Goal: Navigation & Orientation: Find specific page/section

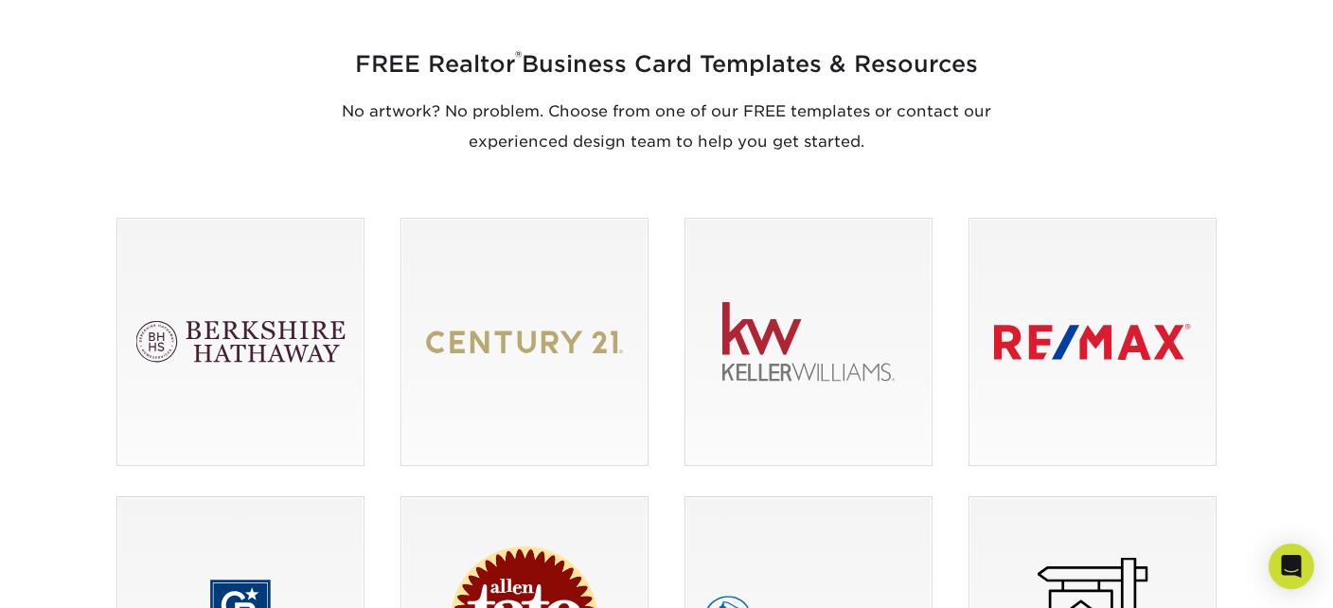
scroll to position [1161, 0]
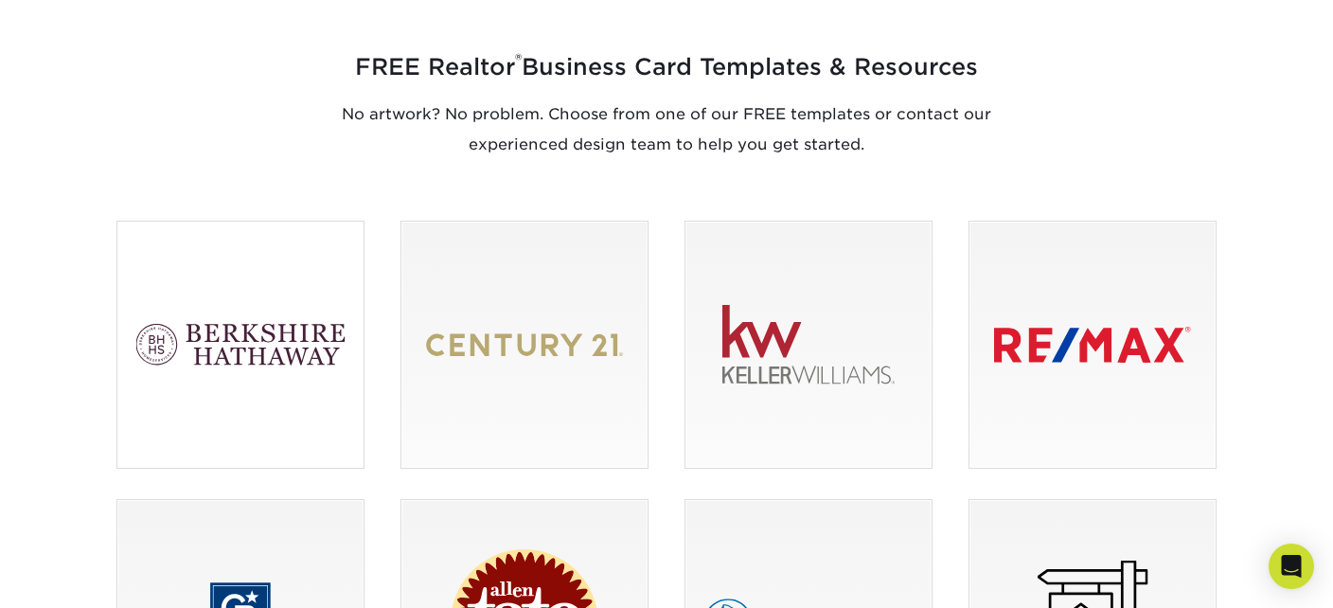
click at [248, 364] on div at bounding box center [240, 345] width 246 height 246
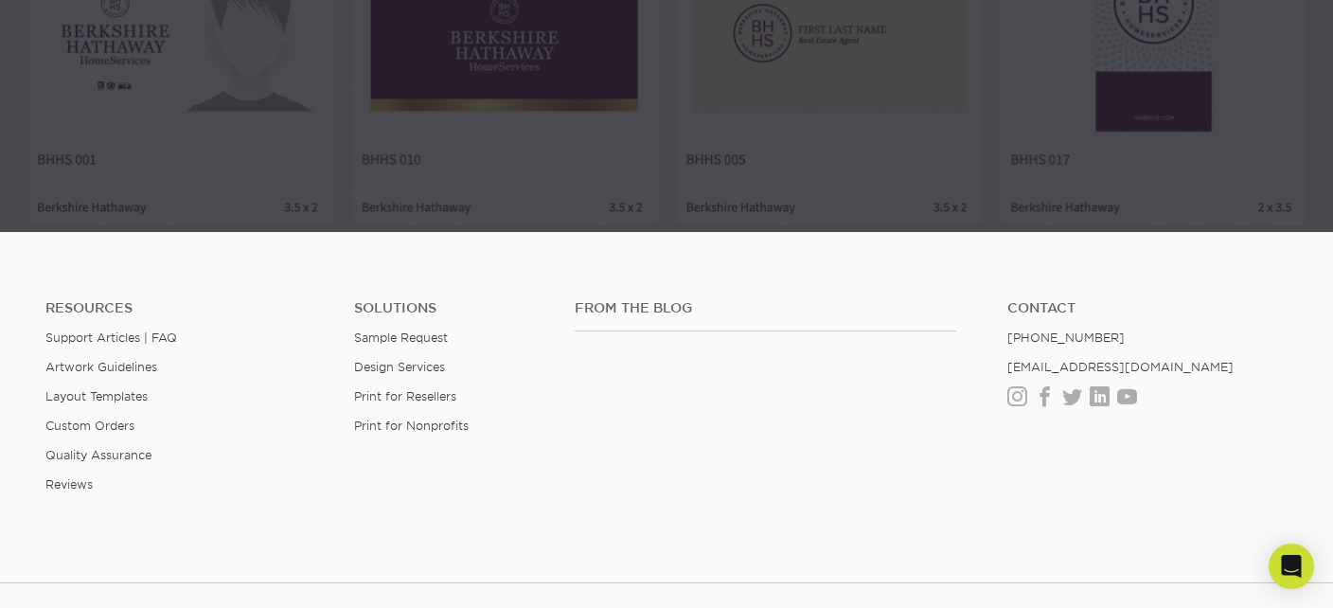
scroll to position [1373, 0]
click at [113, 395] on link "Layout Templates" at bounding box center [96, 397] width 102 height 14
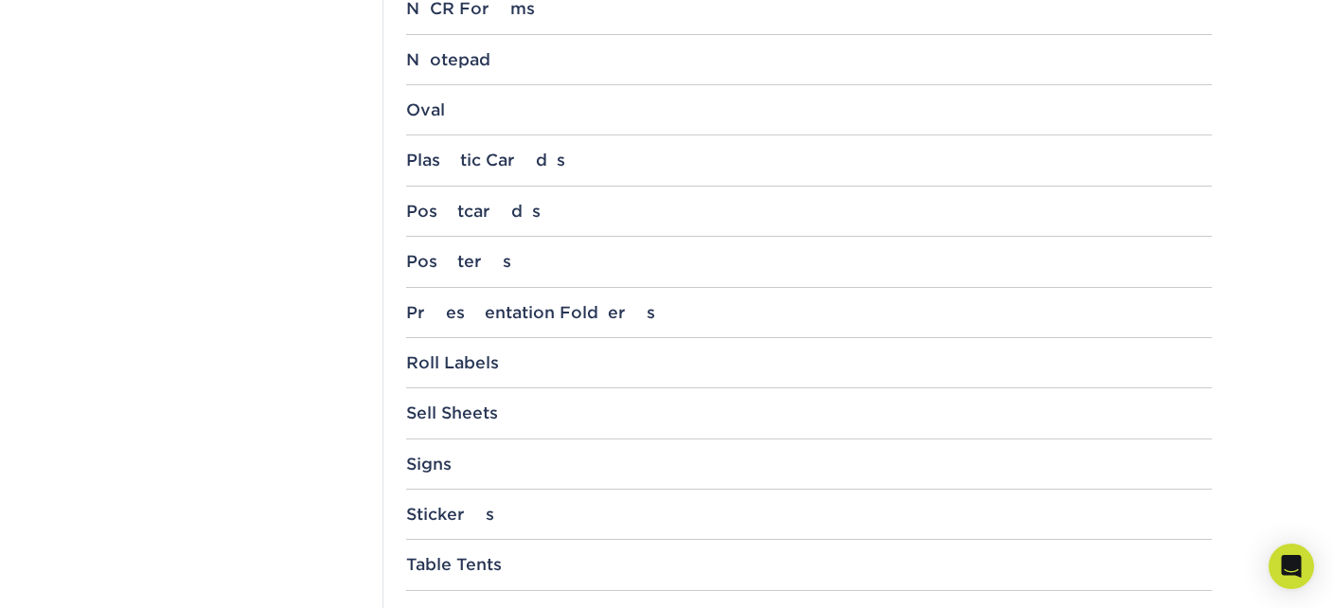
scroll to position [1878, 0]
click at [440, 410] on div "Sell Sheets" at bounding box center [809, 414] width 806 height 19
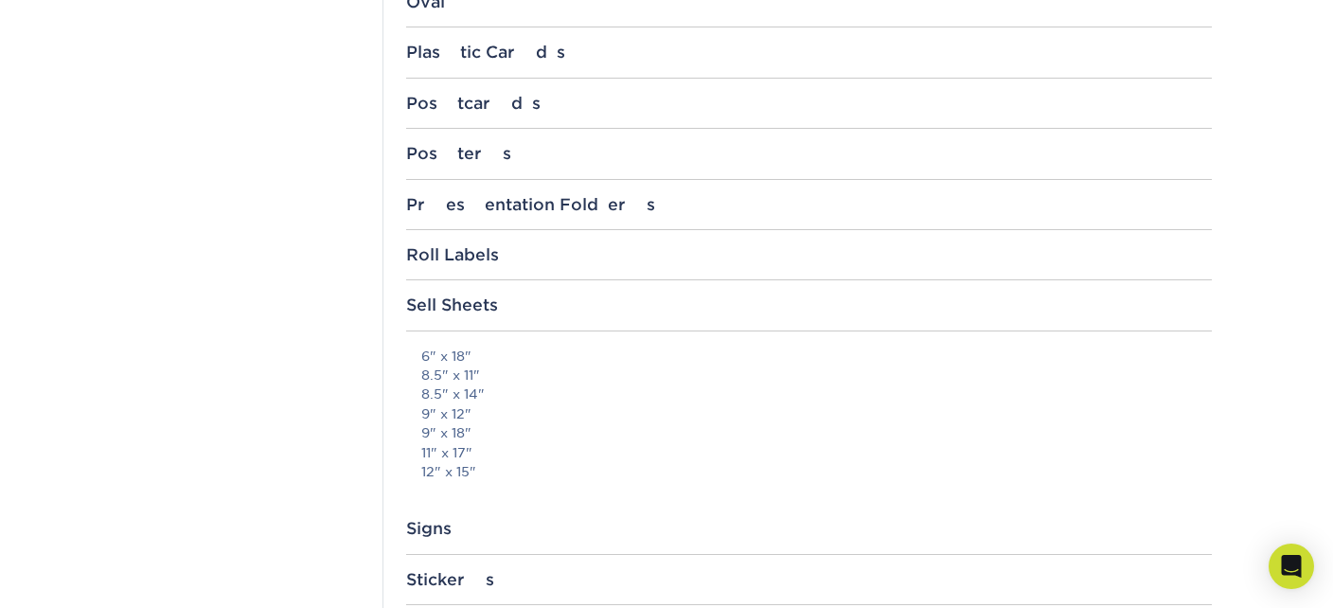
scroll to position [1985, 0]
click at [465, 453] on link "11" x 17"" at bounding box center [446, 455] width 51 height 15
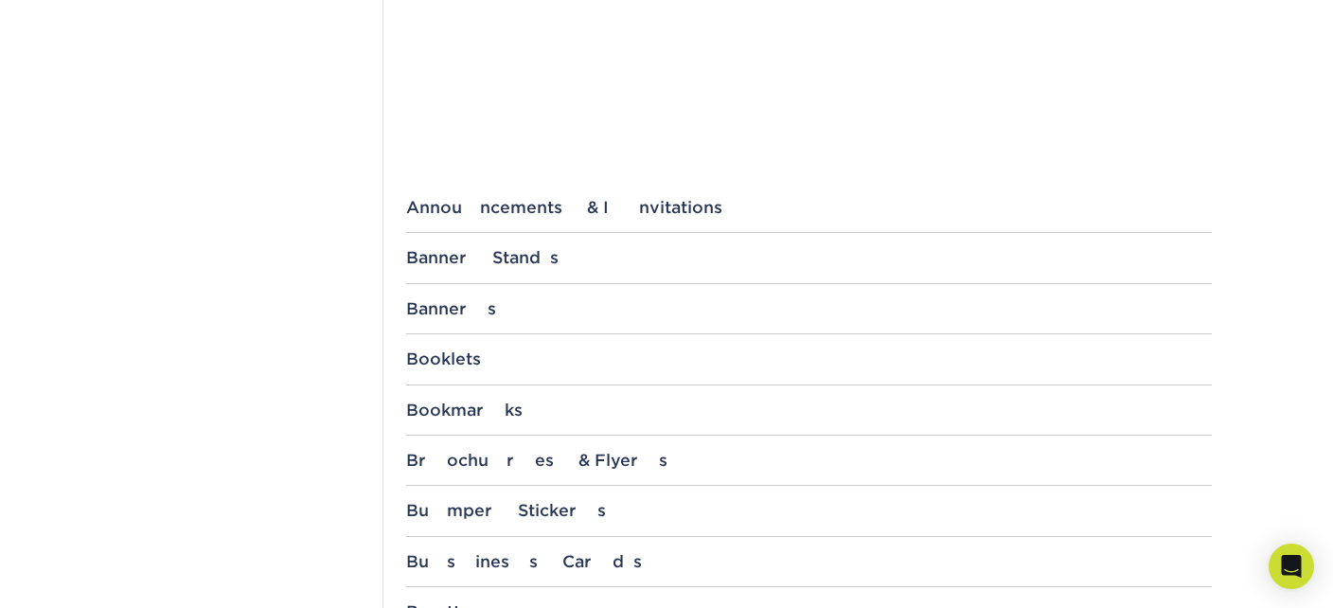
scroll to position [621, 0]
click at [463, 356] on div "Booklets" at bounding box center [809, 357] width 806 height 19
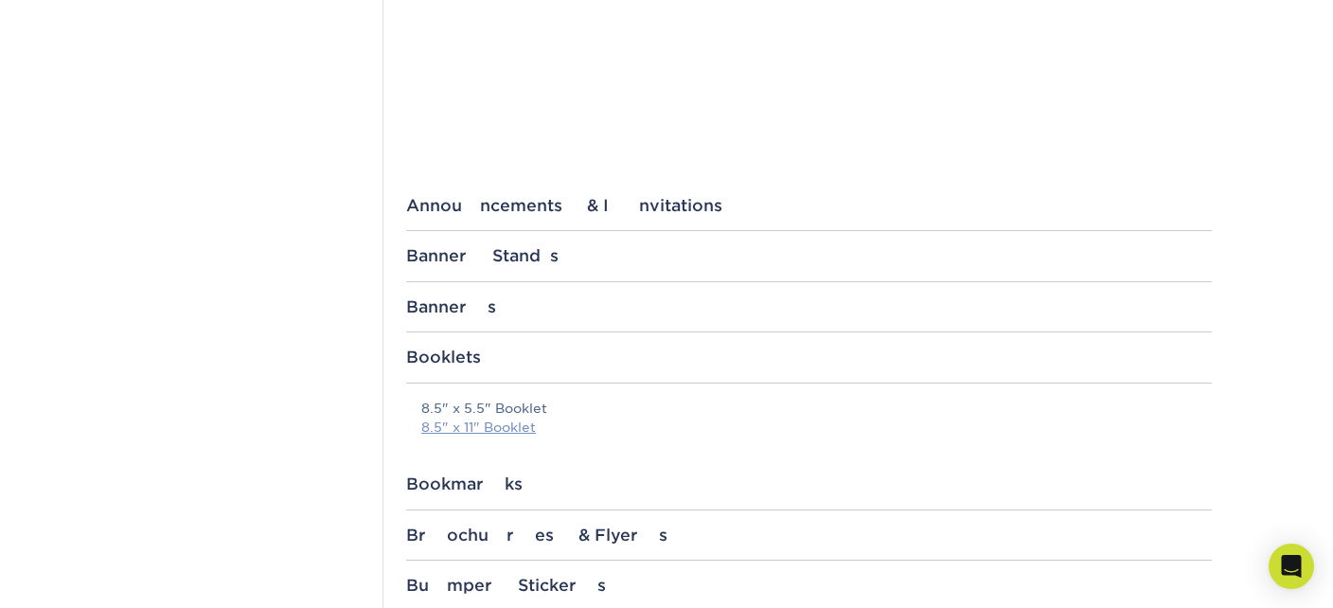
click at [500, 426] on link "8.5" x 11" Booklet" at bounding box center [478, 427] width 115 height 15
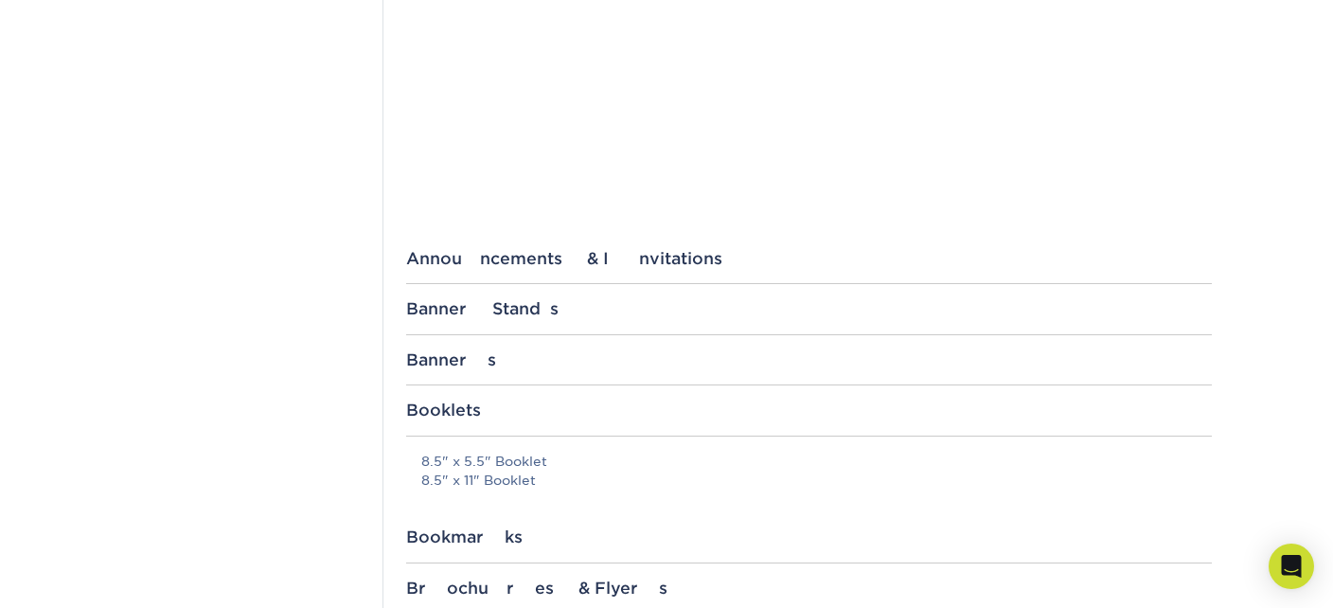
scroll to position [0, 0]
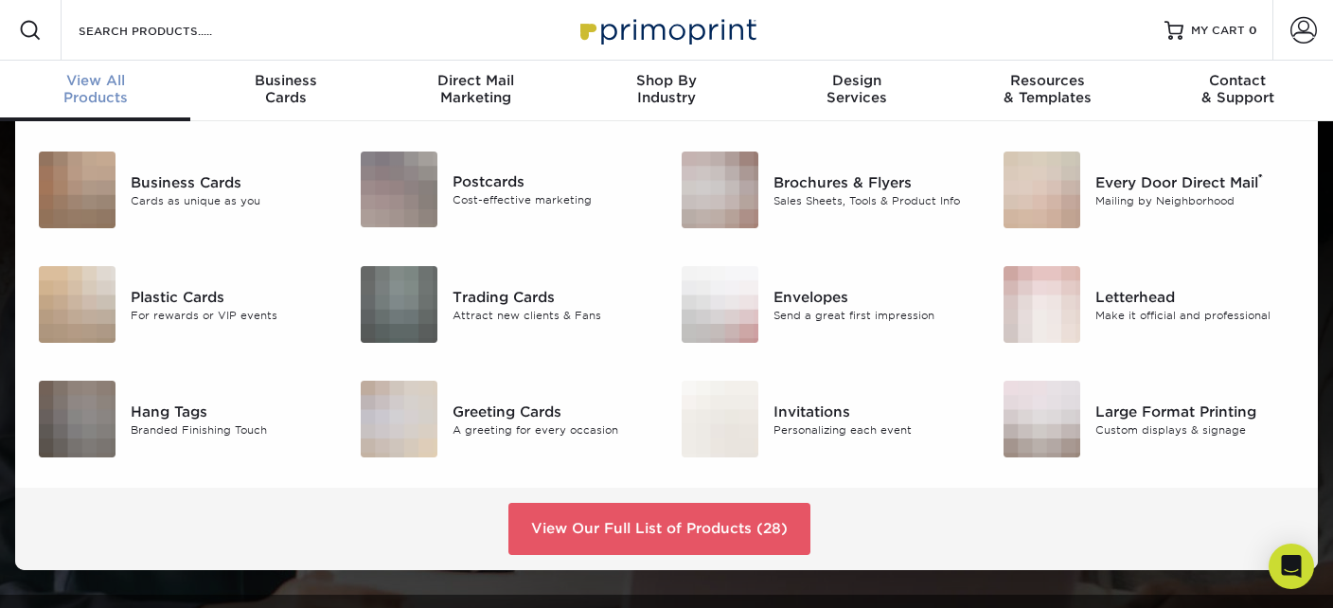
click at [92, 96] on div "View All Products" at bounding box center [95, 89] width 190 height 34
